Goal: Transaction & Acquisition: Purchase product/service

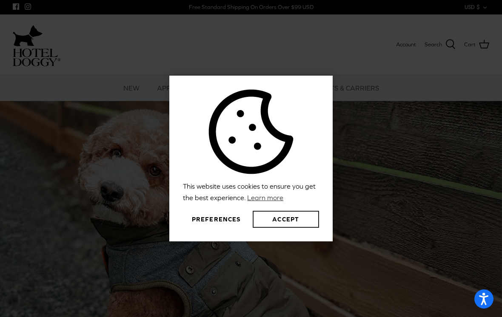
click at [296, 221] on button "Accept" at bounding box center [286, 219] width 66 height 17
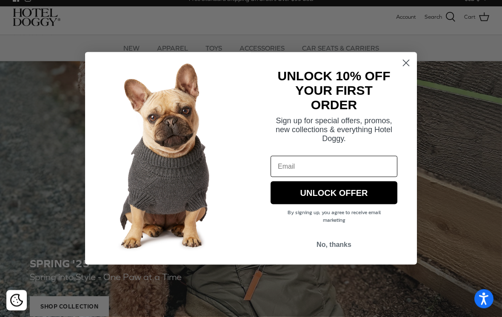
scroll to position [3, 0]
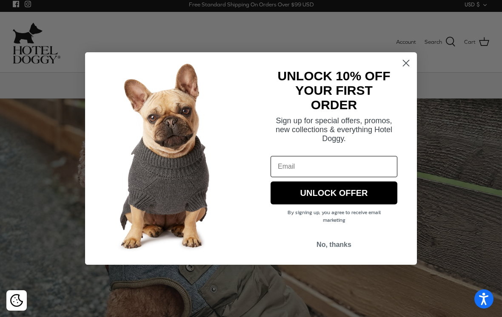
click at [406, 65] on circle "Close dialog" at bounding box center [406, 63] width 14 height 14
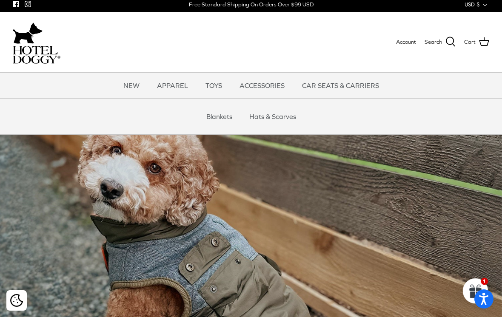
click at [345, 83] on link "CAR SEATS & CARRIERS" at bounding box center [340, 86] width 92 height 26
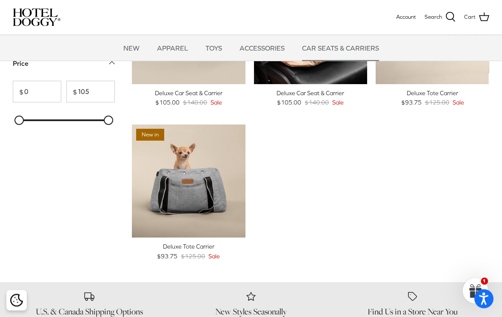
scroll to position [99, 0]
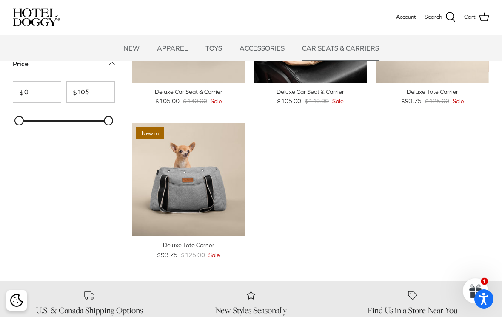
click at [211, 170] on img "Deluxe Tote Carrier" at bounding box center [189, 180] width 114 height 114
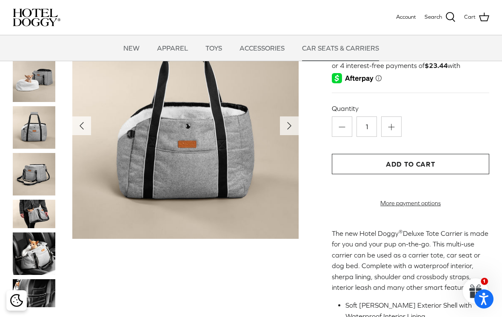
scroll to position [60, 0]
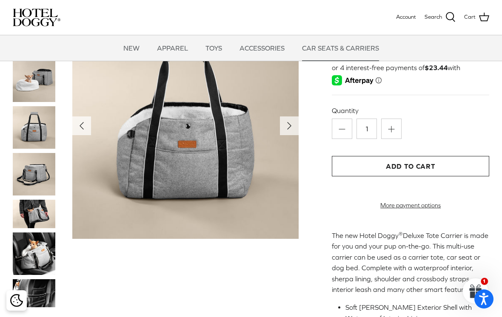
click at [34, 91] on img at bounding box center [34, 81] width 43 height 43
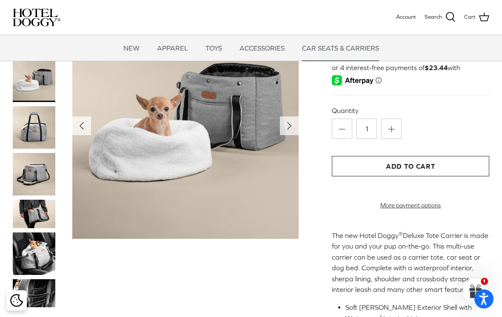
click at [37, 123] on img at bounding box center [34, 127] width 43 height 43
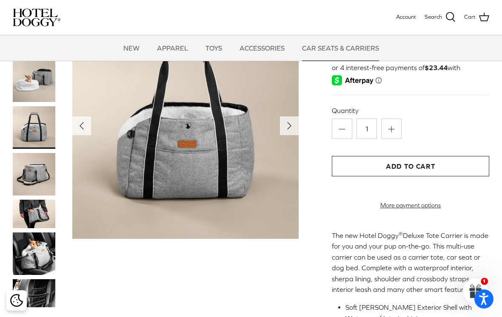
click at [37, 170] on img at bounding box center [34, 174] width 43 height 43
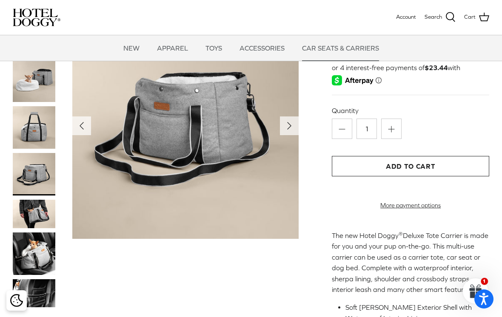
click at [36, 216] on img at bounding box center [34, 214] width 43 height 28
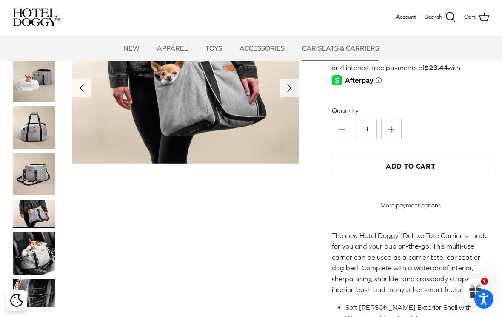
click at [28, 253] on img at bounding box center [34, 254] width 43 height 43
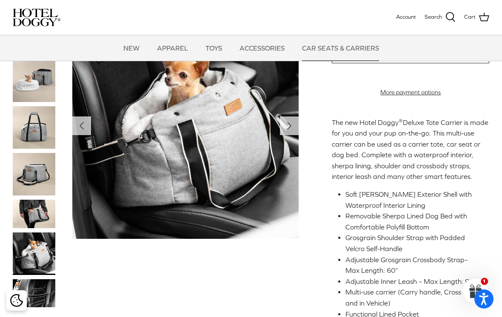
scroll to position [179, 0]
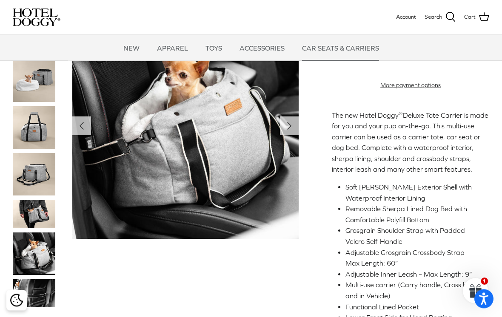
click at [34, 292] on img at bounding box center [34, 293] width 43 height 28
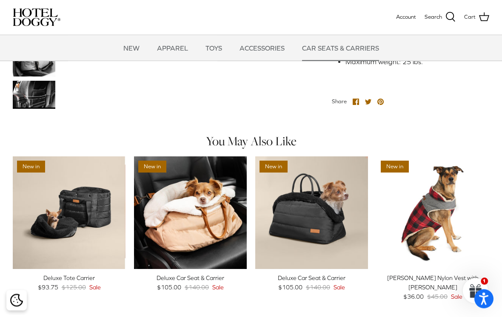
scroll to position [458, 0]
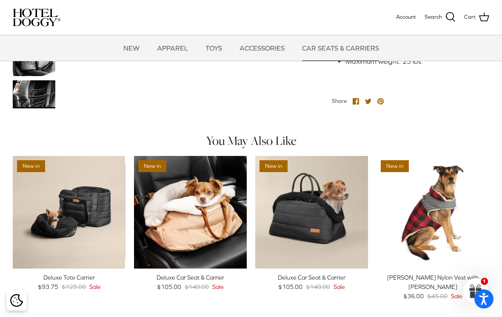
click at [321, 217] on img "Deluxe Car Seat & Carrier" at bounding box center [311, 212] width 113 height 113
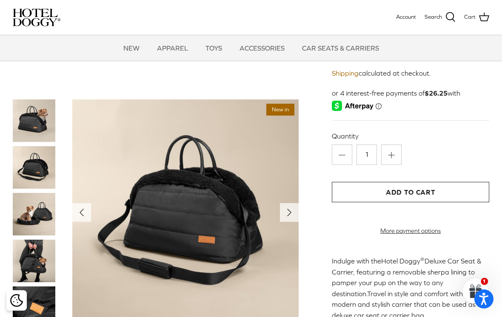
scroll to position [59, 0]
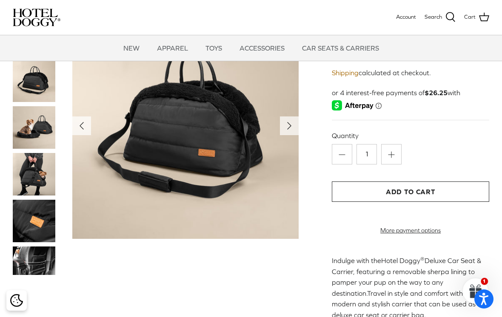
click at [44, 259] on img at bounding box center [34, 261] width 43 height 28
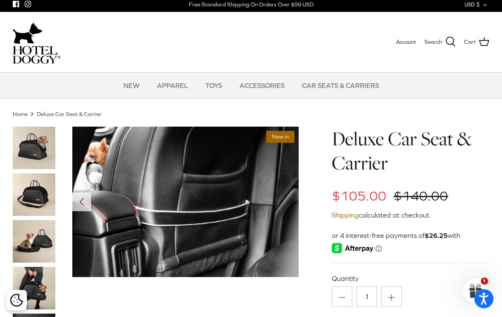
scroll to position [2, 0]
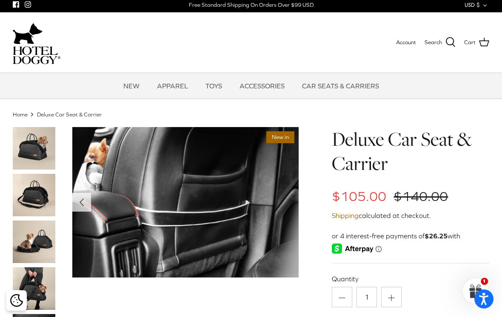
click at [40, 284] on img at bounding box center [34, 288] width 43 height 43
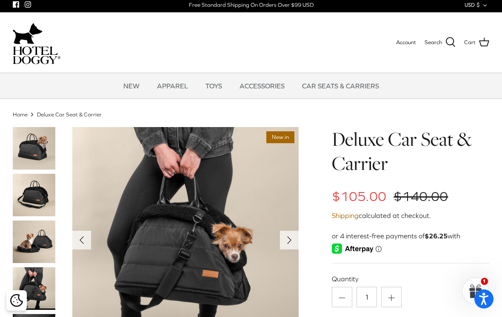
click at [44, 239] on img at bounding box center [34, 242] width 43 height 43
